Goal: Find specific page/section: Find specific page/section

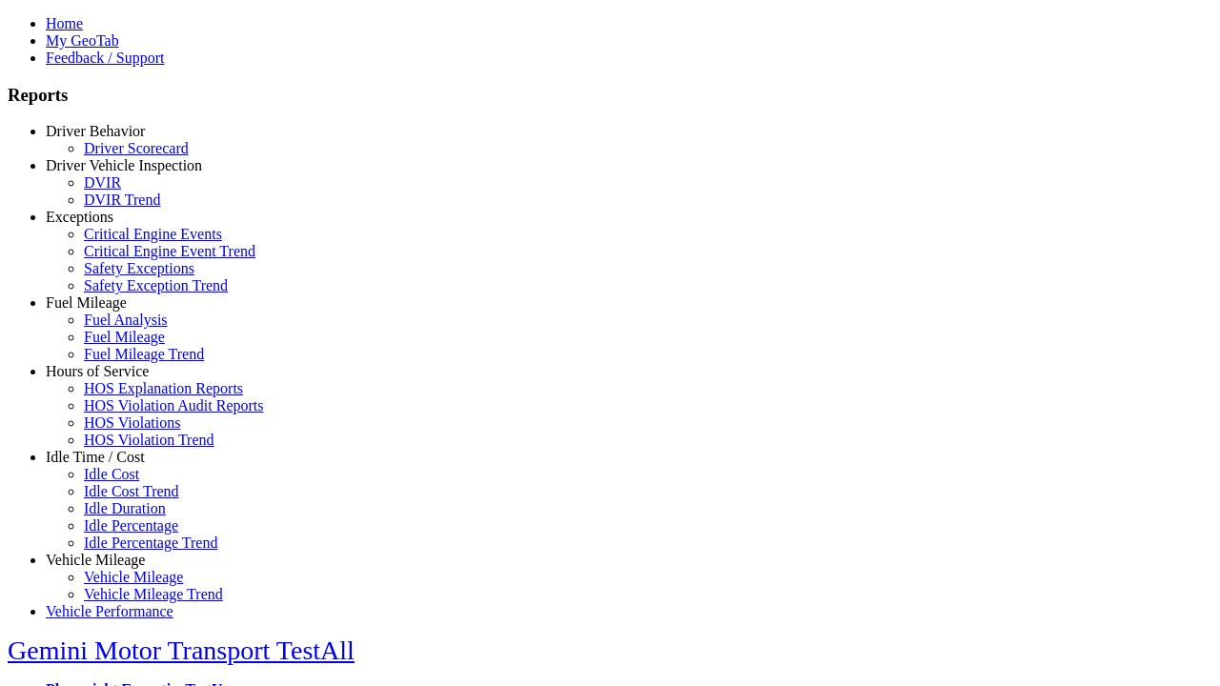
click at [110, 379] on link "Hours of Service" at bounding box center [97, 371] width 103 height 16
click at [124, 448] on link "HOS Violation Trend" at bounding box center [149, 440] width 131 height 16
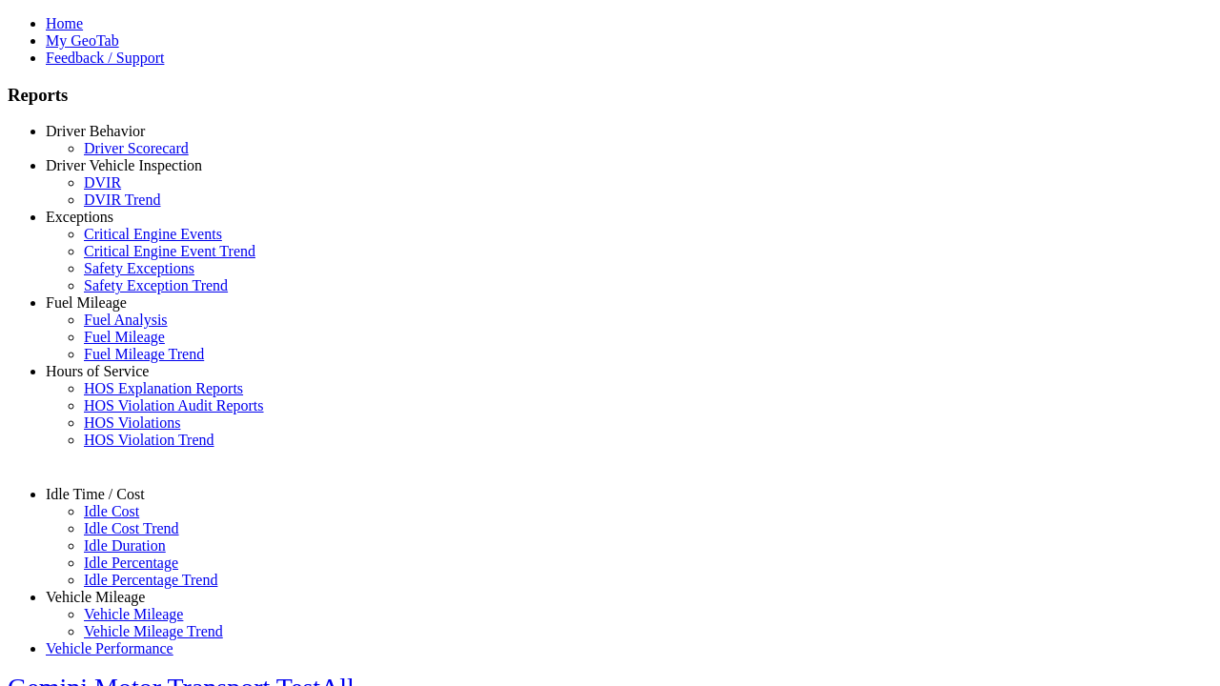
type input "*********"
